Goal: Information Seeking & Learning: Learn about a topic

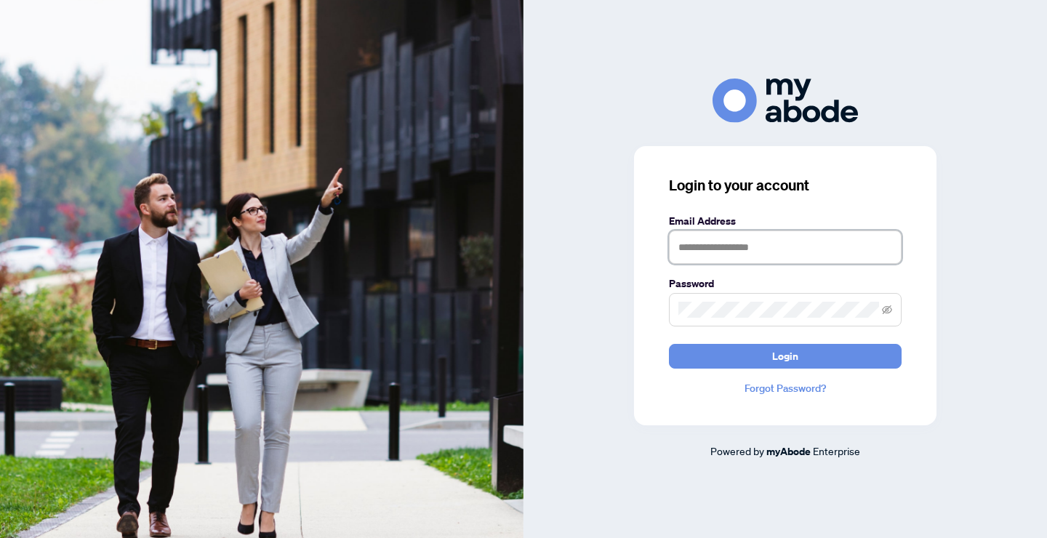
click at [721, 240] on input "text" at bounding box center [785, 246] width 233 height 33
type input "**********"
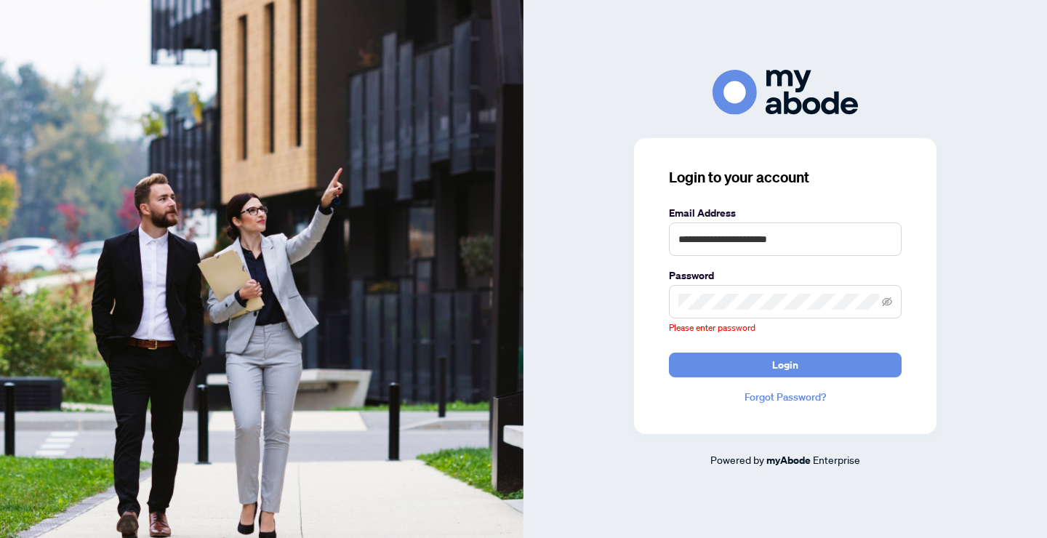
click at [692, 301] on span at bounding box center [785, 301] width 233 height 33
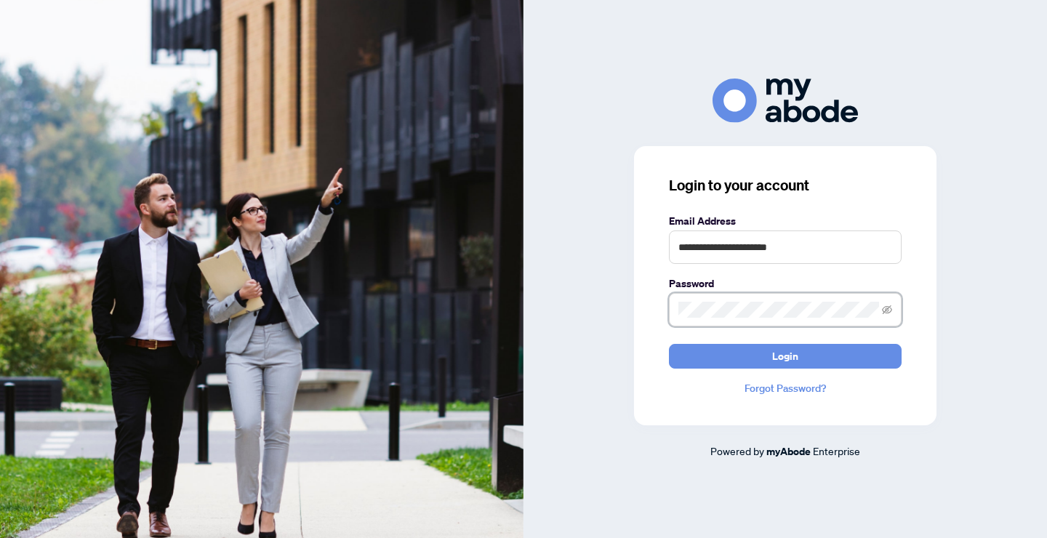
click at [669, 344] on button "Login" at bounding box center [785, 356] width 233 height 25
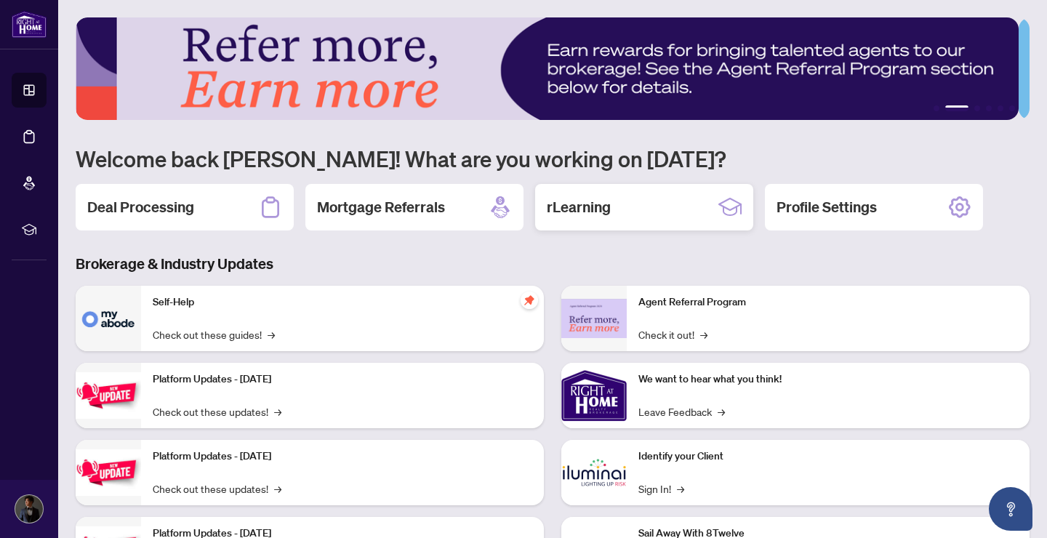
click at [612, 195] on div "rLearning" at bounding box center [644, 207] width 218 height 47
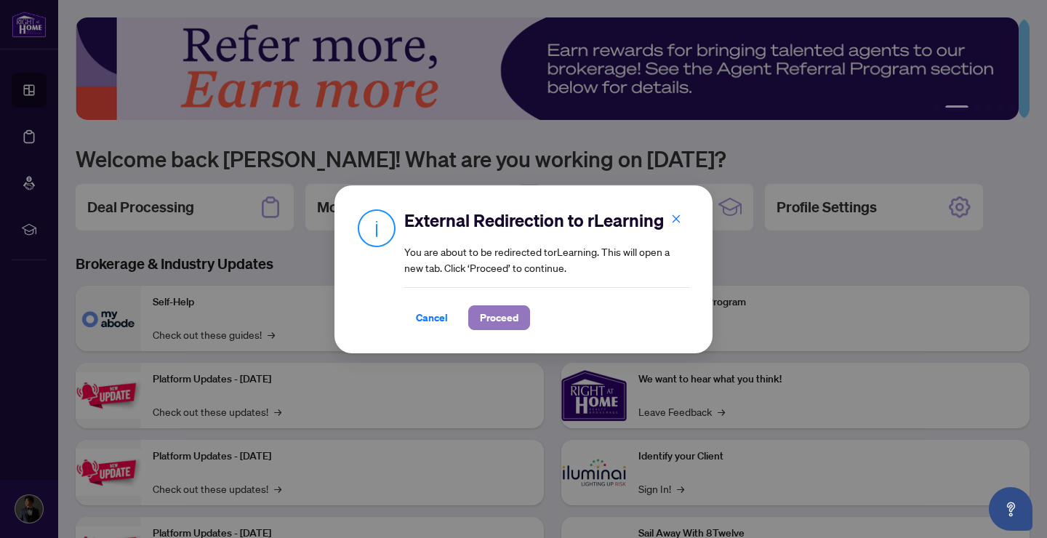
click at [514, 314] on span "Proceed" at bounding box center [499, 317] width 39 height 23
